Goal: Task Accomplishment & Management: Manage account settings

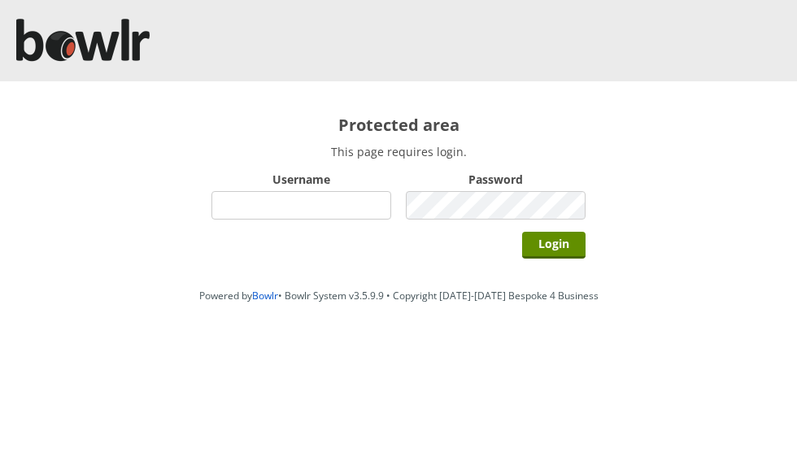
scroll to position [135, 0]
type input "grahamw"
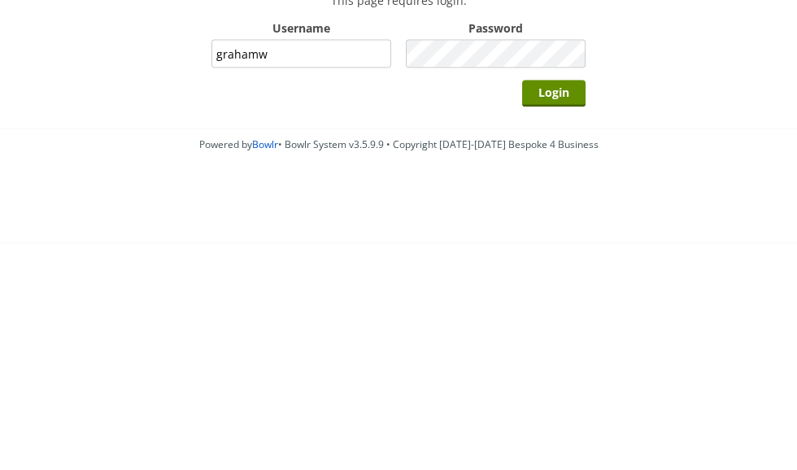
click at [560, 232] on input "Login" at bounding box center [553, 245] width 63 height 27
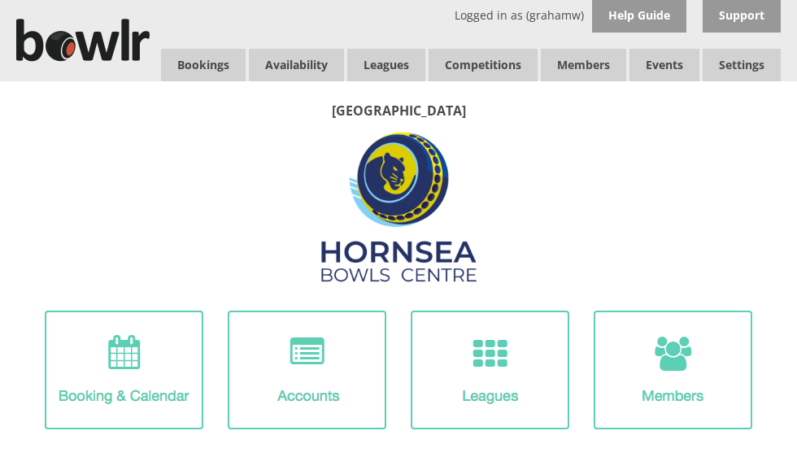
click at [391, 63] on link "Leagues" at bounding box center [386, 65] width 78 height 33
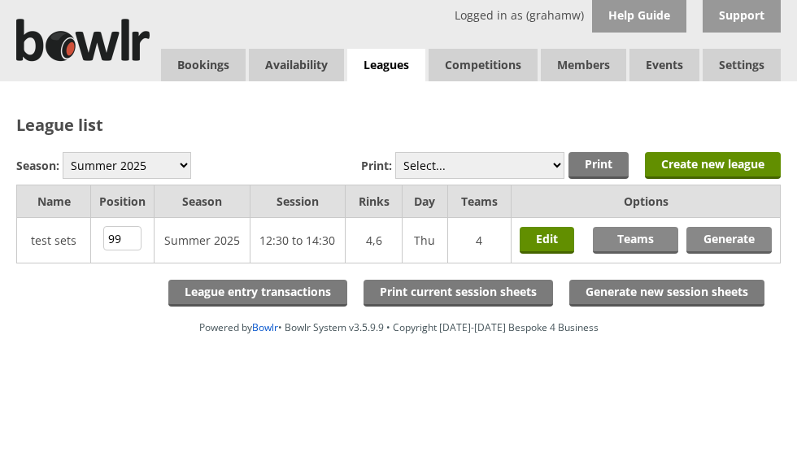
click at [141, 159] on select "Winter 2025-6 Summer 2025 Winter 24-25 Summer 2024 Winter 2023 / 2024 Summer 20…" at bounding box center [127, 165] width 129 height 27
select select "10"
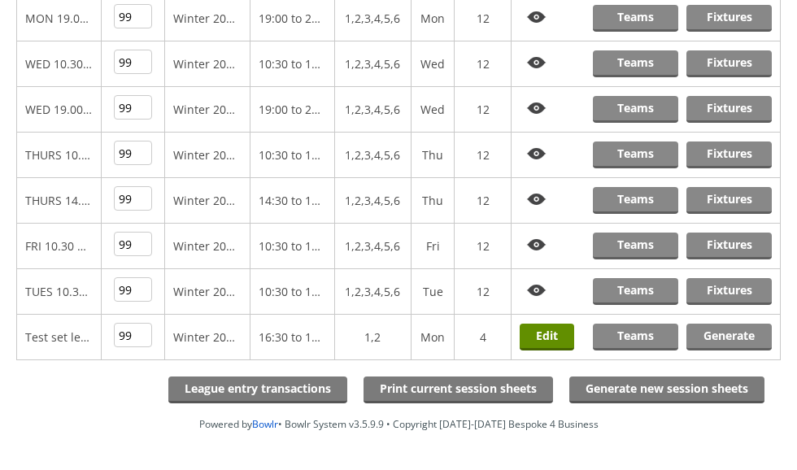
scroll to position [313, 0]
click at [729, 242] on link "Fixtures" at bounding box center [729, 246] width 85 height 27
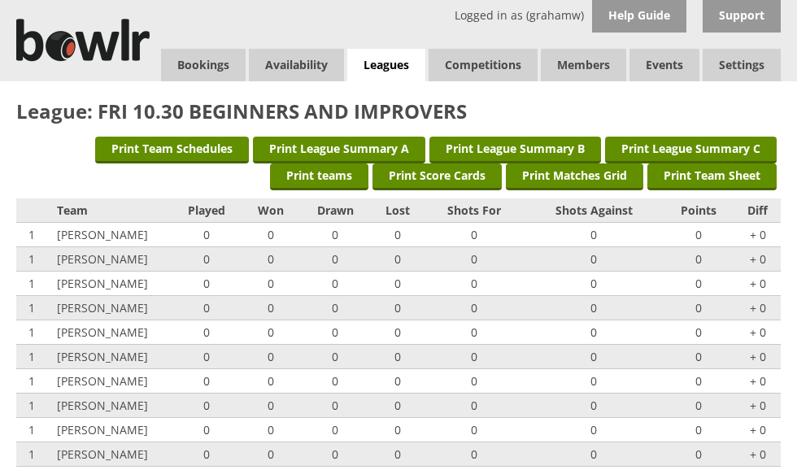
click at [393, 59] on link "Leagues" at bounding box center [386, 65] width 78 height 33
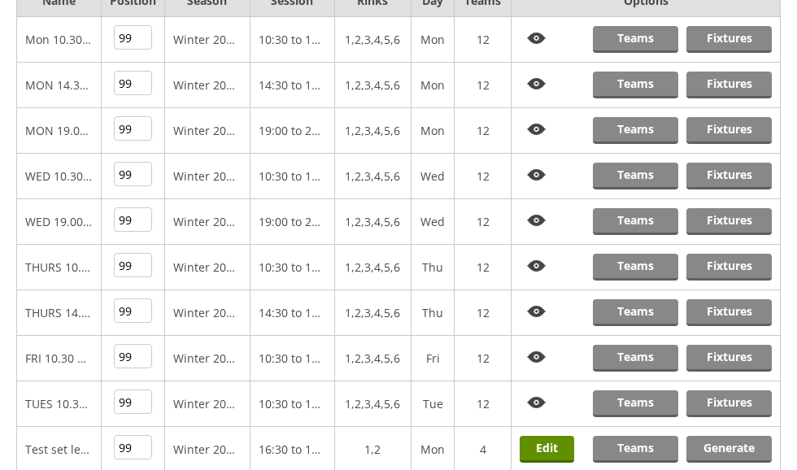
scroll to position [201, 0]
click at [641, 363] on link "Teams" at bounding box center [635, 358] width 85 height 27
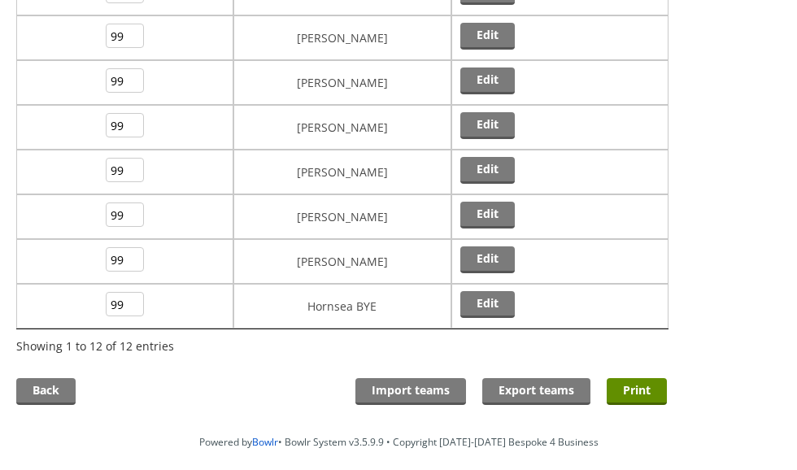
scroll to position [430, 0]
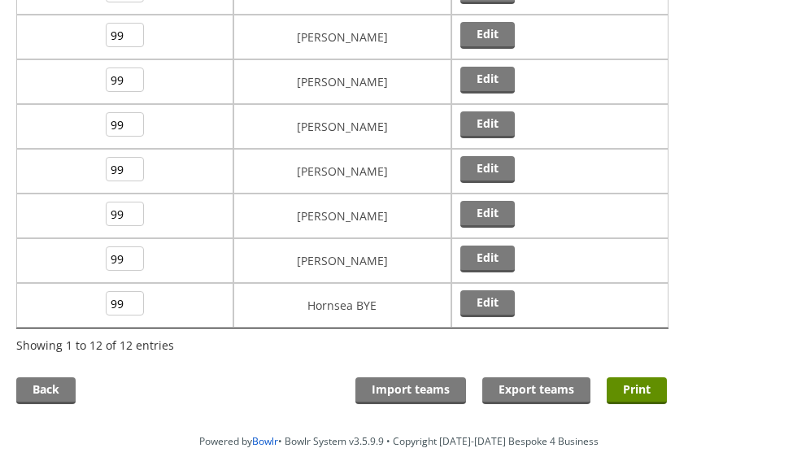
click at [490, 299] on link "Edit" at bounding box center [487, 303] width 55 height 27
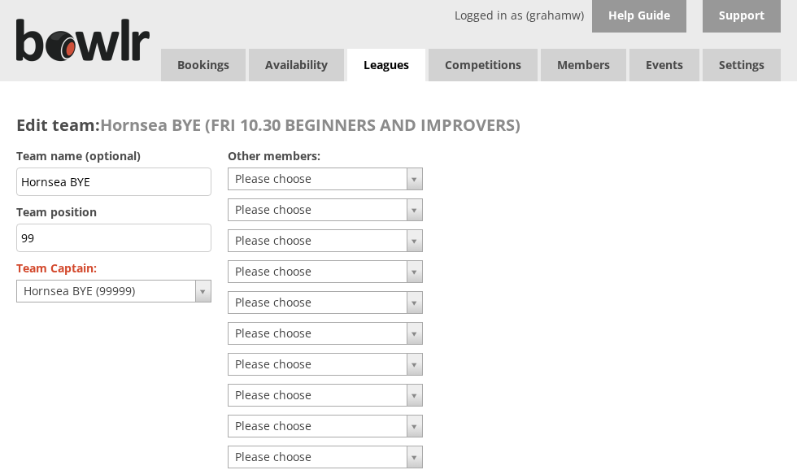
click at [135, 174] on input "Hornsea BYE" at bounding box center [113, 182] width 195 height 28
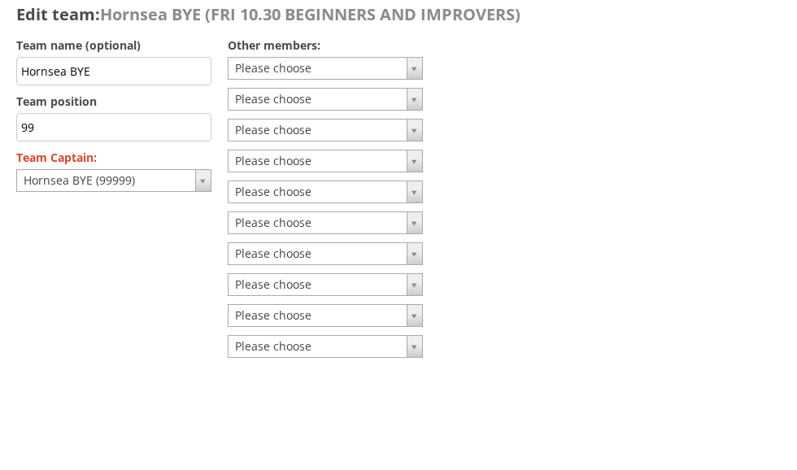
click at [170, 168] on input "Hornsea BYE" at bounding box center [113, 182] width 195 height 28
click at [168, 168] on input "Hornsea BYE" at bounding box center [113, 182] width 195 height 28
click at [159, 168] on input "Hornsea BYE" at bounding box center [113, 182] width 195 height 28
type input "H"
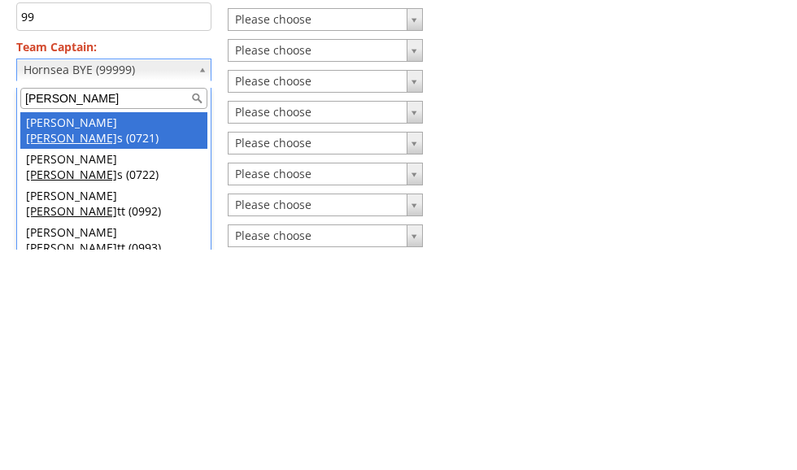
type input "warnes"
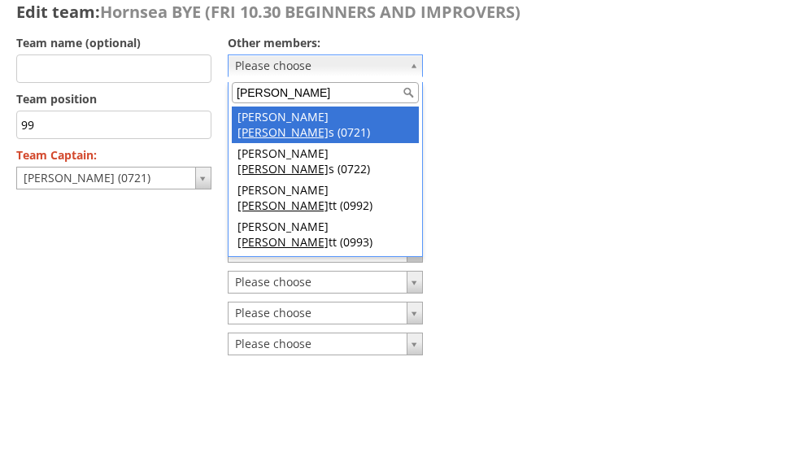
type input "warnes"
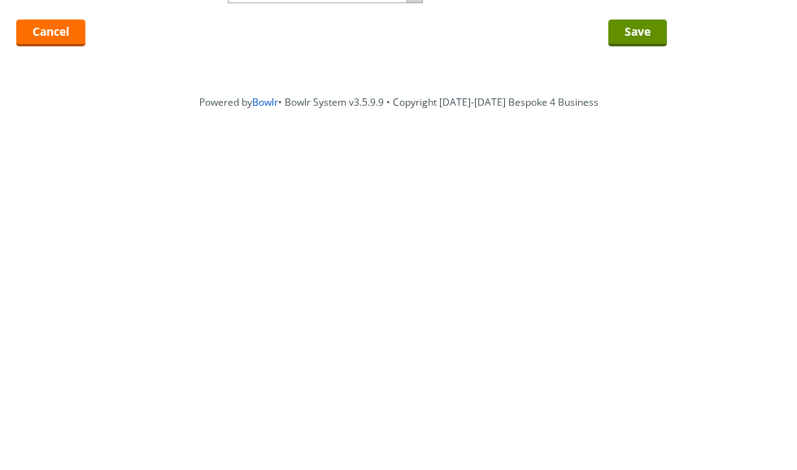
scroll to position [321, 0]
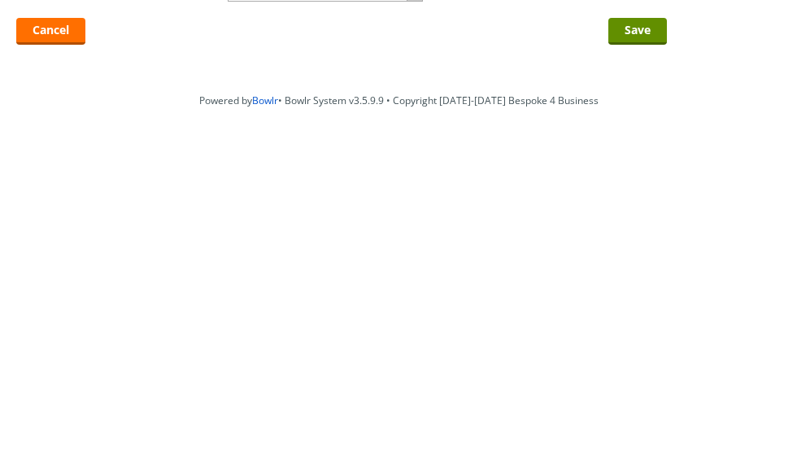
click at [639, 289] on input "Save" at bounding box center [637, 302] width 59 height 27
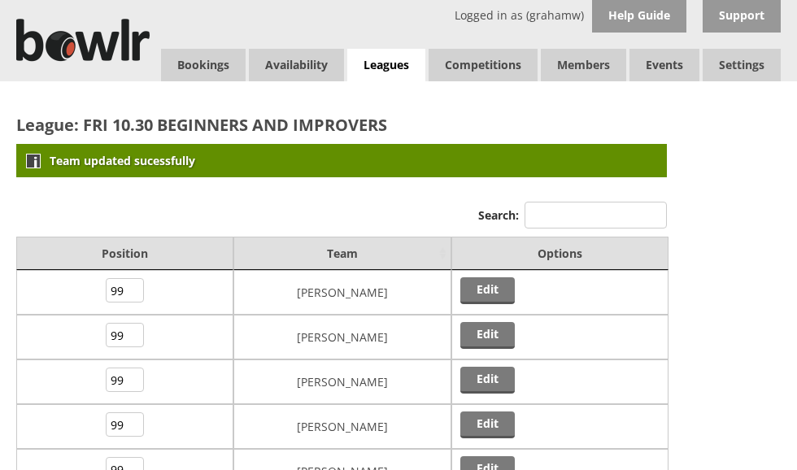
click at [402, 55] on link "Leagues" at bounding box center [386, 65] width 78 height 33
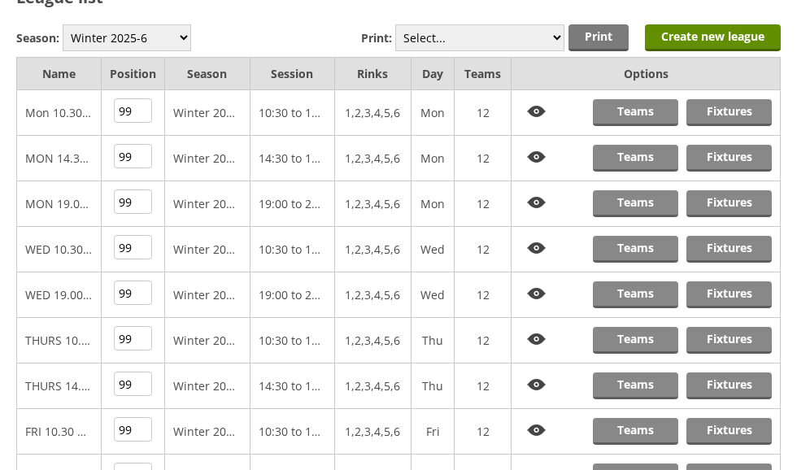
scroll to position [128, 0]
click at [732, 439] on link "Fixtures" at bounding box center [729, 431] width 85 height 27
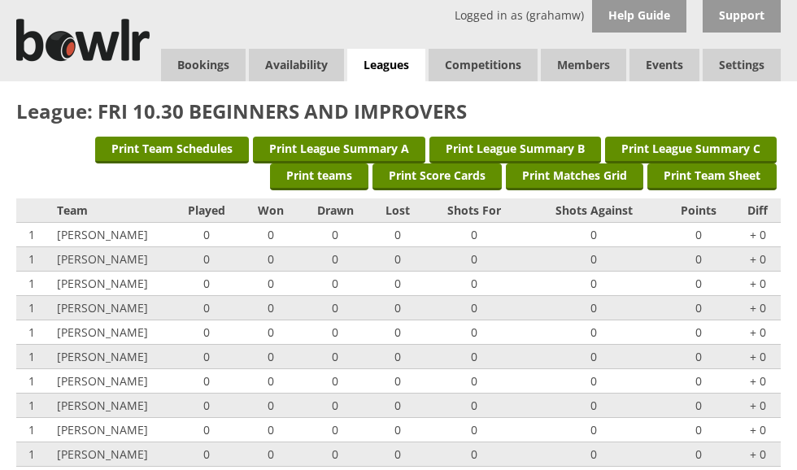
click at [397, 54] on link "Leagues" at bounding box center [386, 65] width 78 height 33
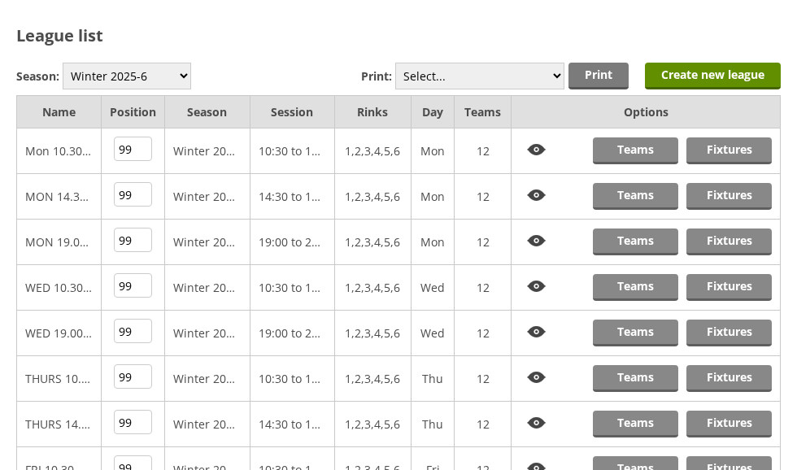
scroll to position [94, 0]
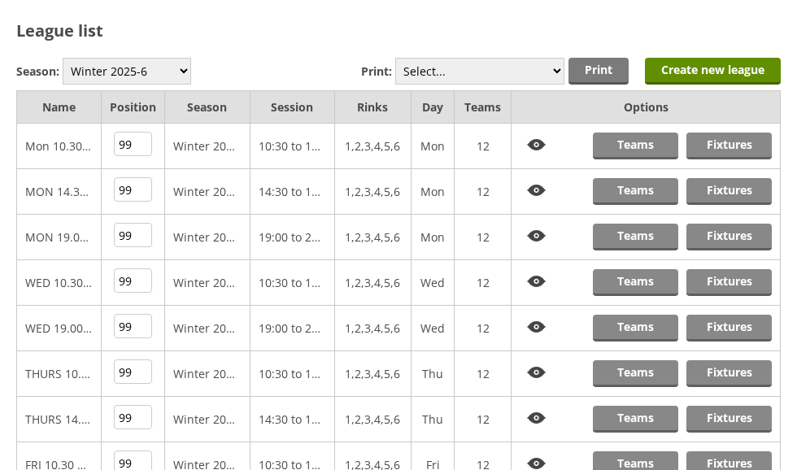
click at [648, 231] on link "Teams" at bounding box center [635, 237] width 85 height 27
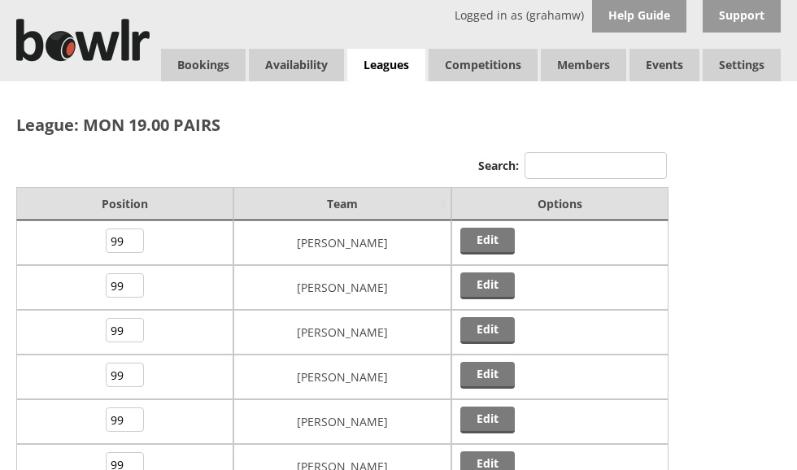
click at [0, 0] on link "Log Out" at bounding box center [0, 0] width 0 height 0
